Goal: Transaction & Acquisition: Book appointment/travel/reservation

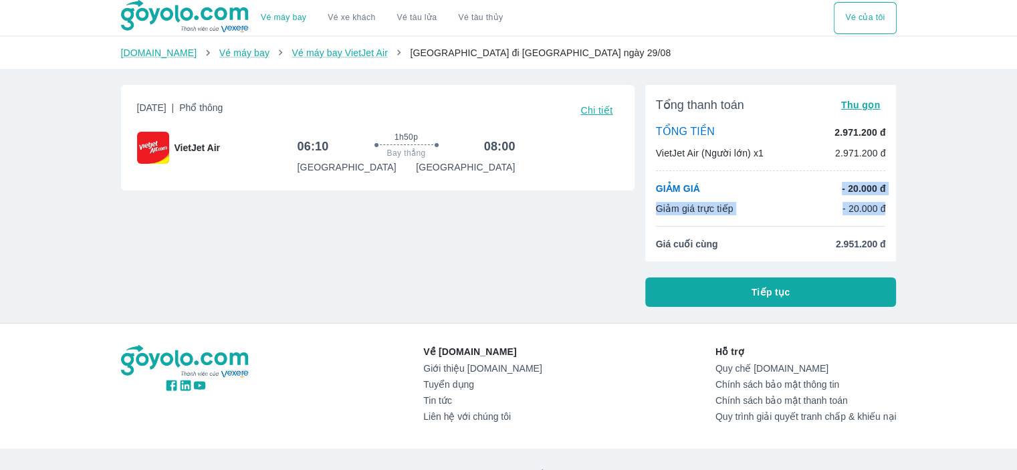
drag, startPoint x: 841, startPoint y: 189, endPoint x: 886, endPoint y: 219, distance: 54.5
click at [886, 219] on div "Tổng thanh toán Thu gọn TỔNG TIỀN 2.971.200 đ VietJet Air (Người lớn) x1 2.971.…" at bounding box center [770, 173] width 251 height 177
click at [948, 231] on div "Vé máy bay Vé xe khách Vé tàu lửa Vé tàu thủy Vé của tôi [DOMAIN_NAME] Vé máy b…" at bounding box center [508, 276] width 1017 height 553
drag, startPoint x: 833, startPoint y: 245, endPoint x: 889, endPoint y: 250, distance: 57.0
click at [889, 250] on div "Tổng thanh toán Thu gọn TỔNG TIỀN 2.971.200 đ VietJet Air (Người lớn) x1 2.971.…" at bounding box center [770, 173] width 251 height 177
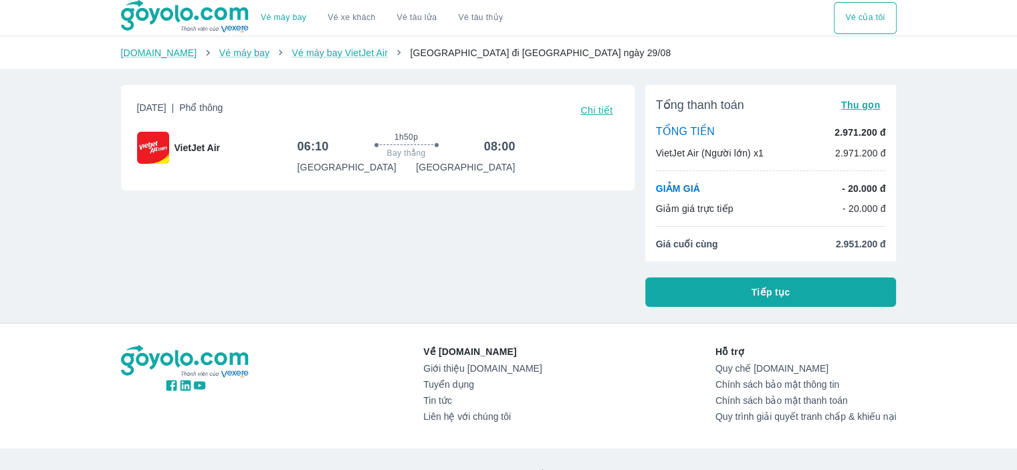
click at [956, 225] on div "Vé máy bay Vé xe khách Vé tàu lửa Vé tàu thủy Vé của tôi [DOMAIN_NAME] Vé máy b…" at bounding box center [508, 276] width 1017 height 553
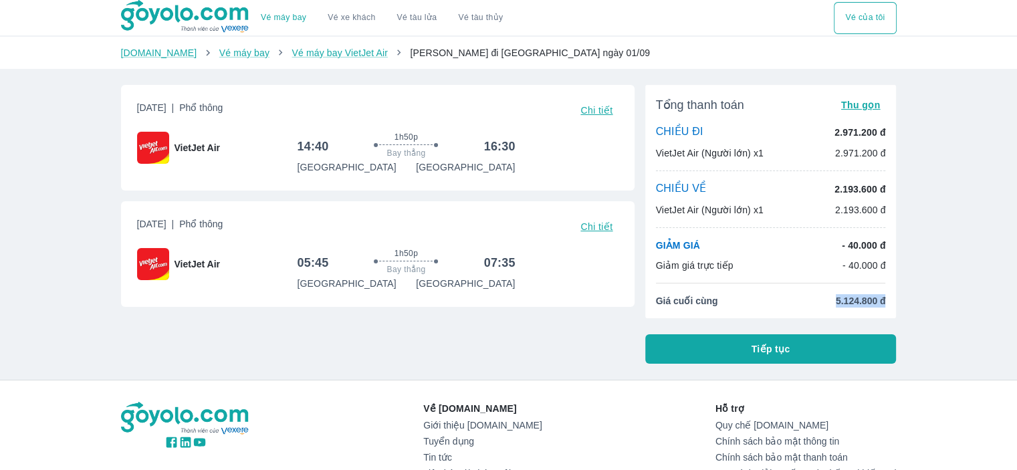
drag, startPoint x: 833, startPoint y: 304, endPoint x: 887, endPoint y: 302, distance: 54.9
click at [887, 302] on div "Tổng thanh toán Thu gọn CHIỀU ĐI 2.971.200 đ VietJet Air (Người lớn) x1 2.971.2…" at bounding box center [770, 201] width 251 height 233
click at [931, 260] on div "Vé máy bay Vé xe khách Vé tàu lửa Vé tàu thủy Vé của tôi Goyolo.com Vé máy bay …" at bounding box center [508, 305] width 1017 height 610
